Goal: Find specific page/section: Find specific page/section

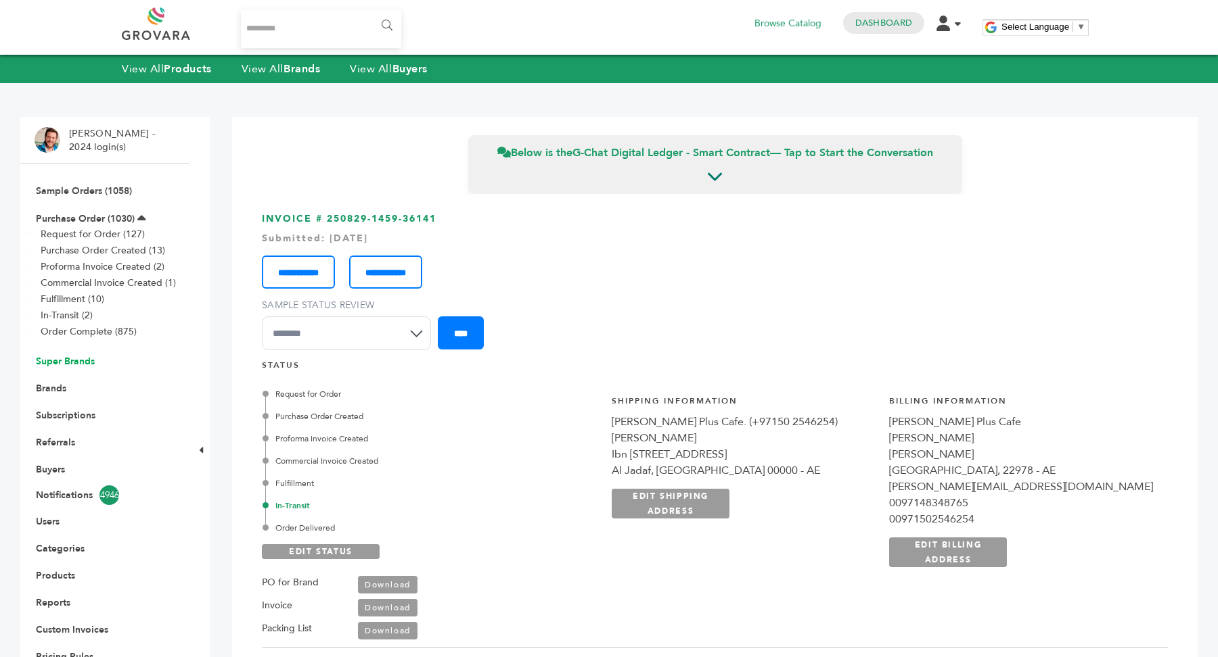
click at [72, 364] on link "Super Brands" at bounding box center [65, 361] width 59 height 13
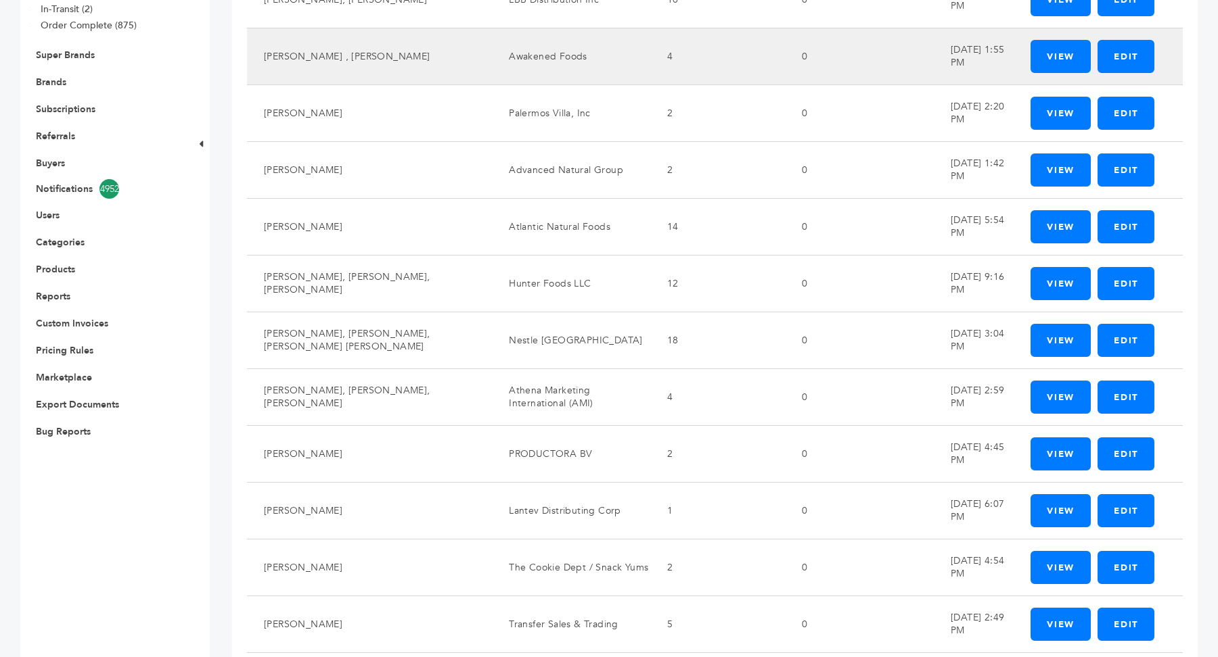
scroll to position [816, 0]
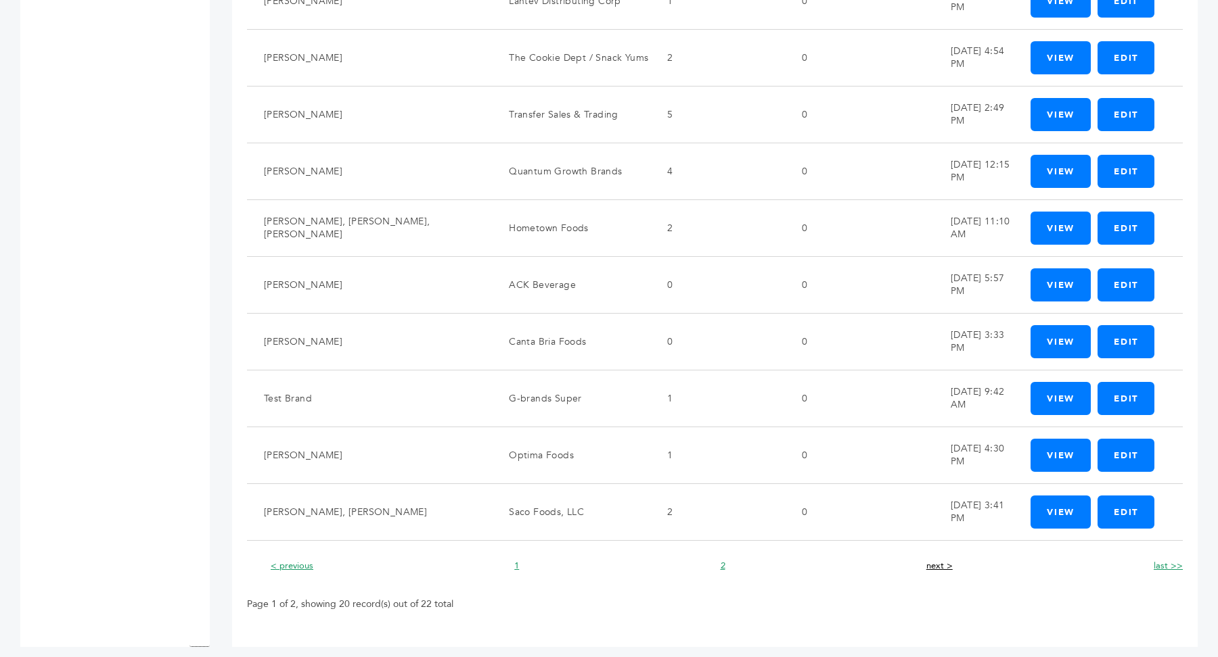
click at [943, 560] on link "next >" at bounding box center [939, 566] width 26 height 12
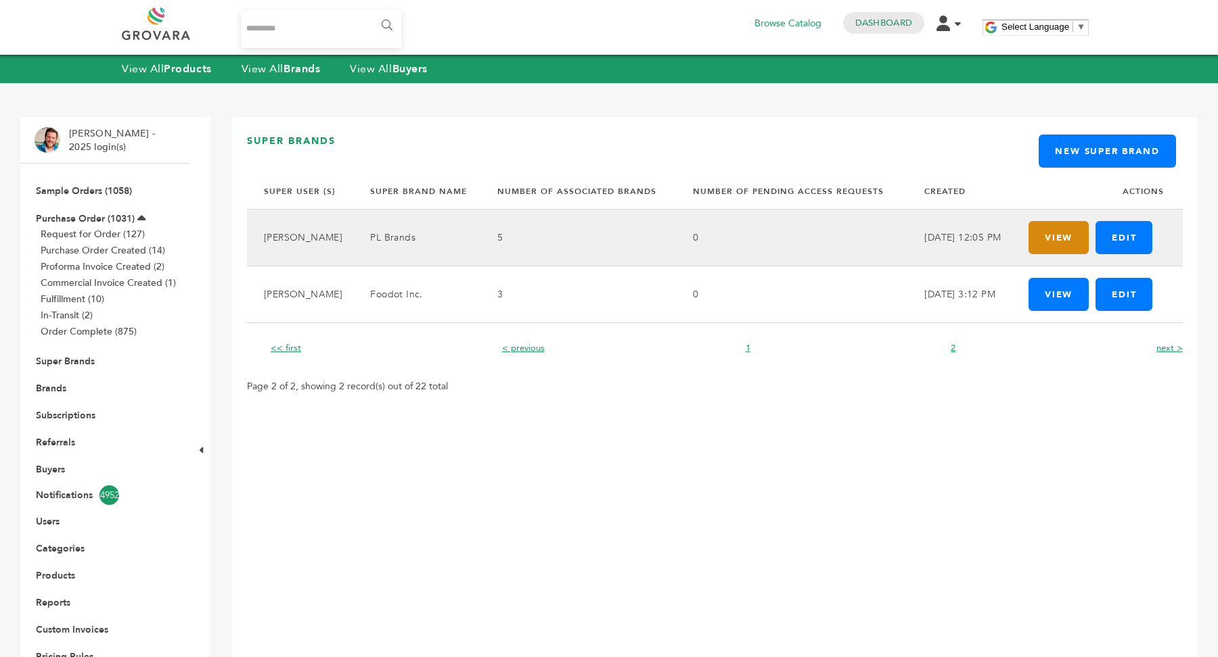
click at [1067, 241] on link "View" at bounding box center [1058, 237] width 60 height 33
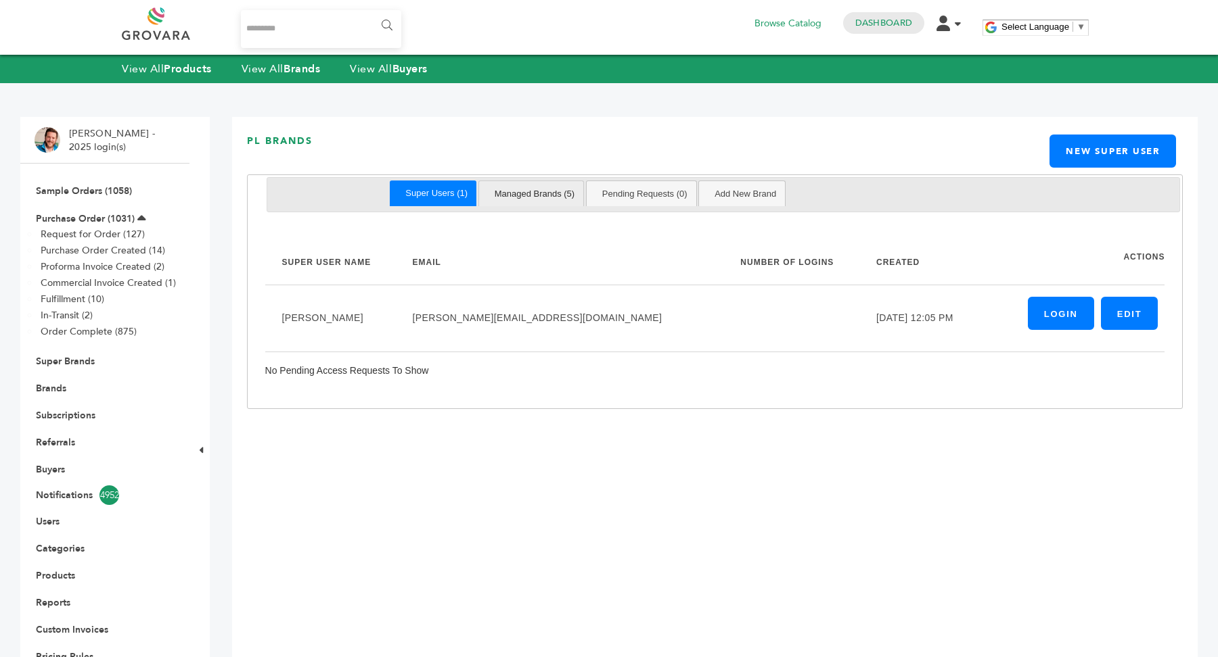
click at [538, 195] on link "Managed Brands (5)" at bounding box center [535, 193] width 98 height 25
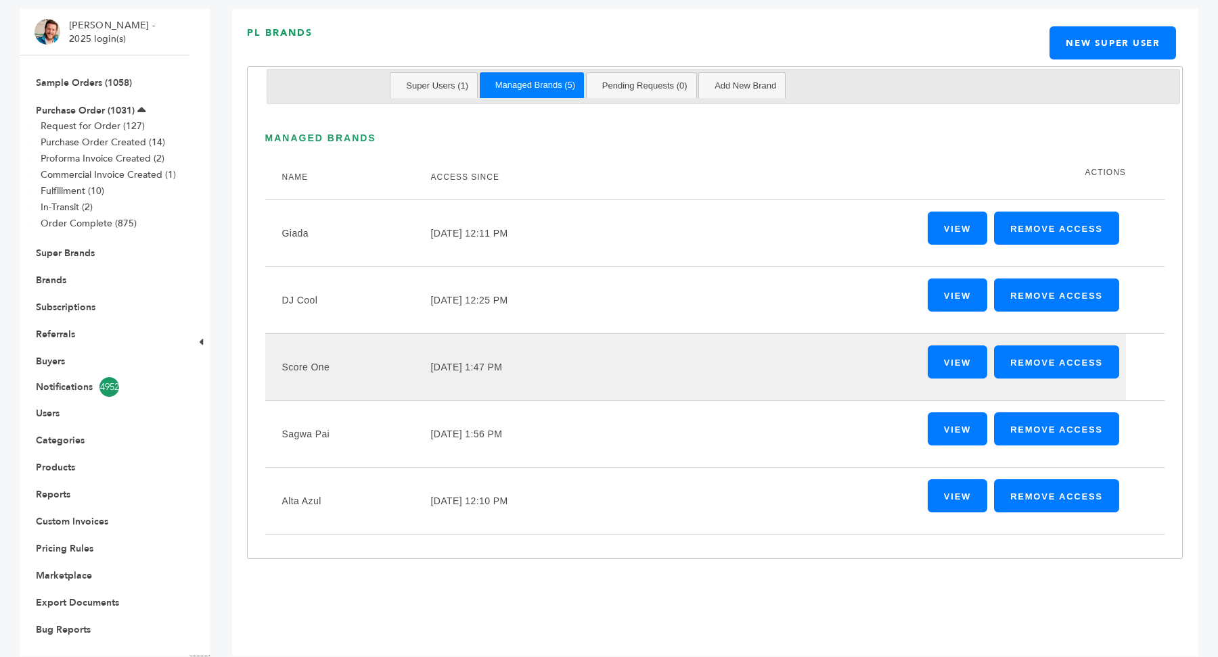
scroll to position [127, 0]
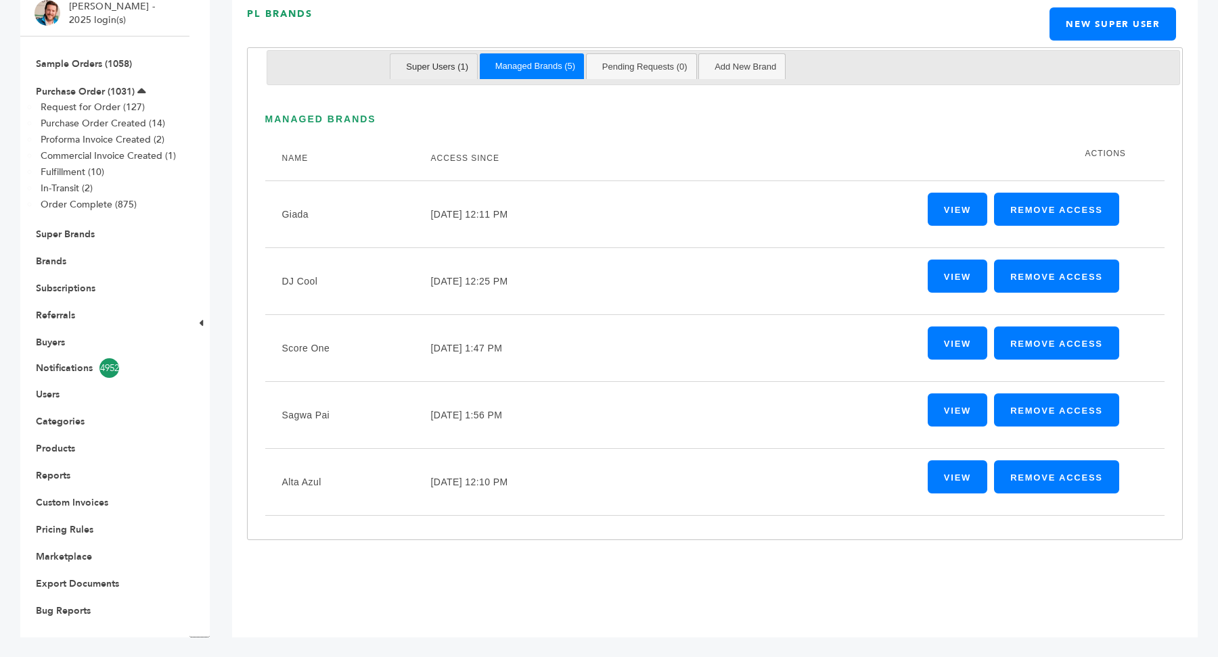
click at [449, 66] on link "Super Users (1)" at bounding box center [437, 66] width 80 height 25
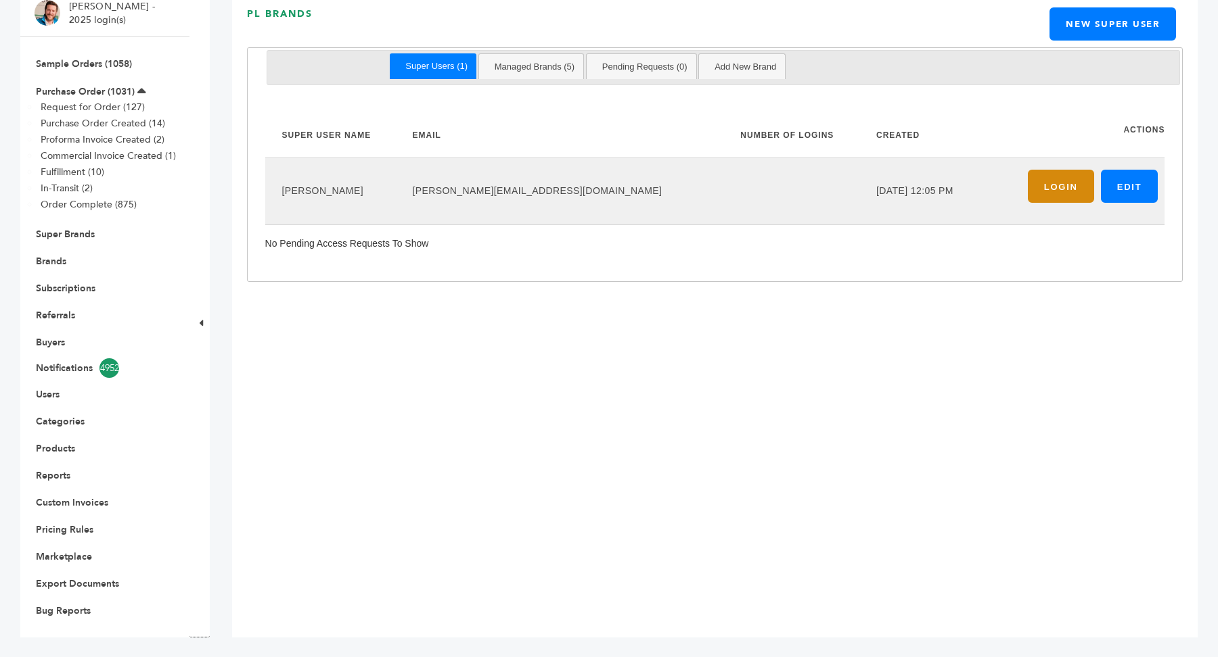
click at [1057, 184] on link "Login" at bounding box center [1061, 186] width 66 height 33
